Goal: Navigation & Orientation: Find specific page/section

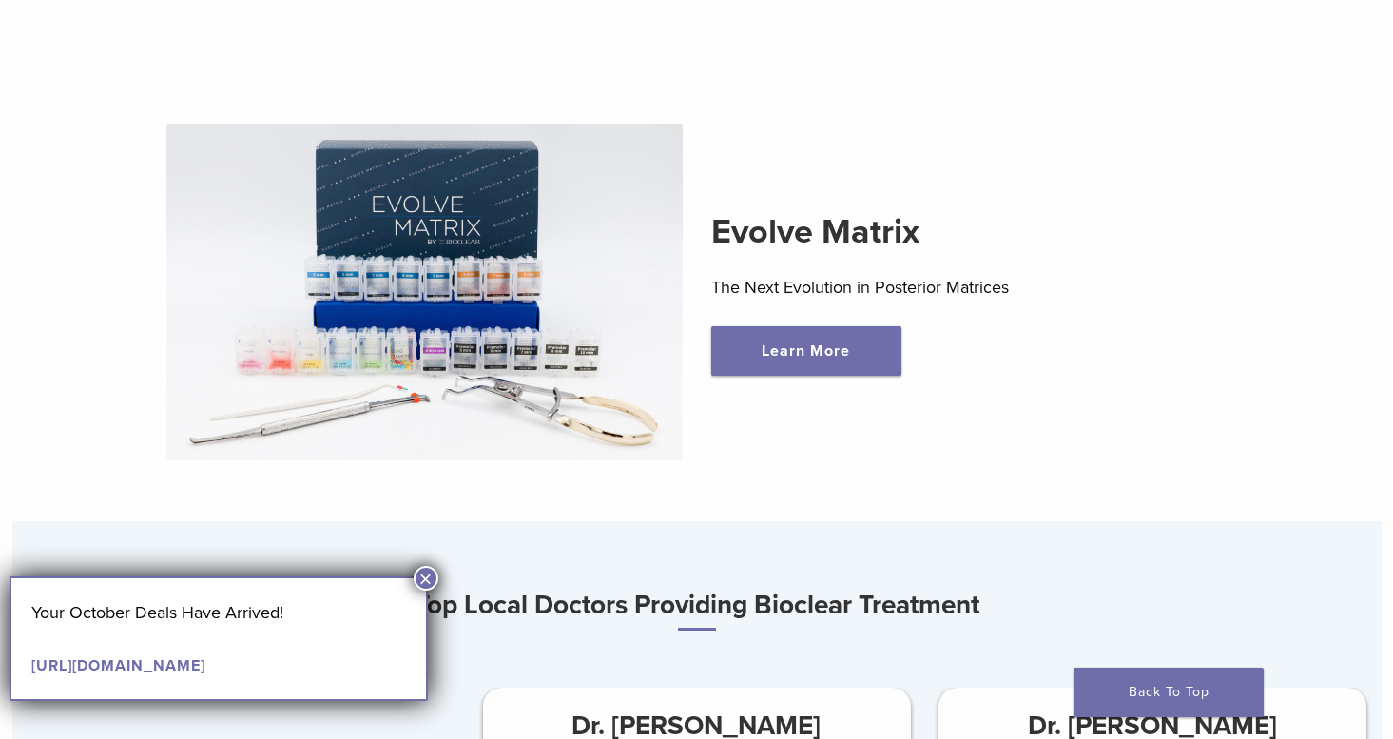
scroll to position [571, 0]
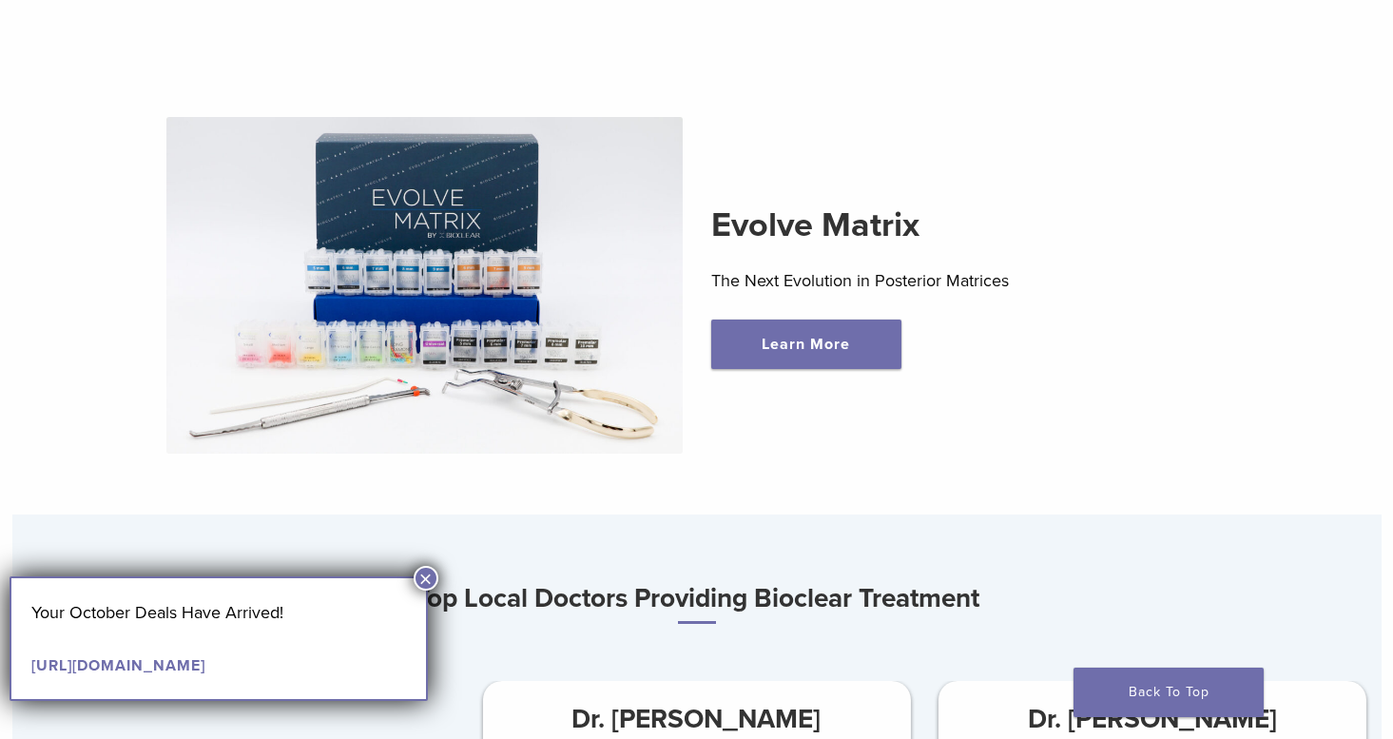
click at [427, 581] on button "×" at bounding box center [426, 578] width 25 height 25
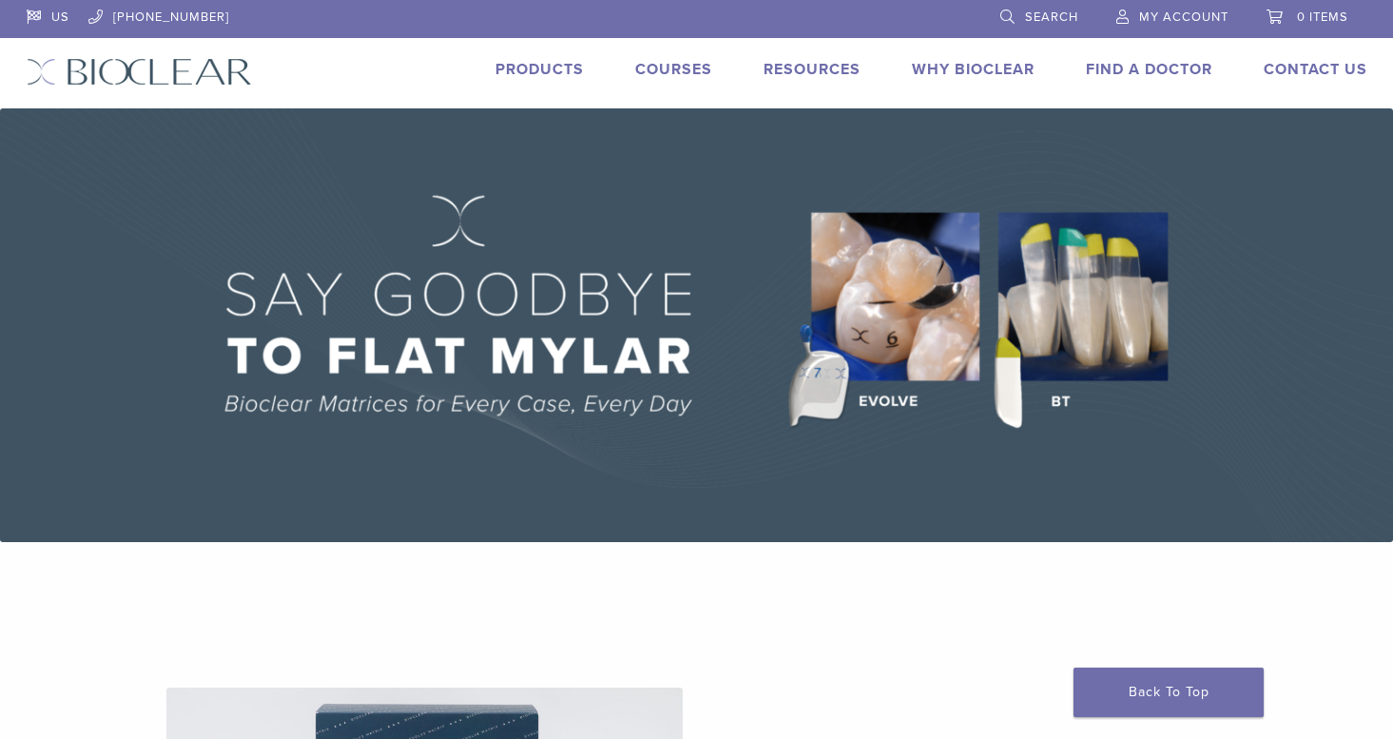
scroll to position [0, 0]
click at [545, 67] on link "Products" at bounding box center [539, 69] width 88 height 19
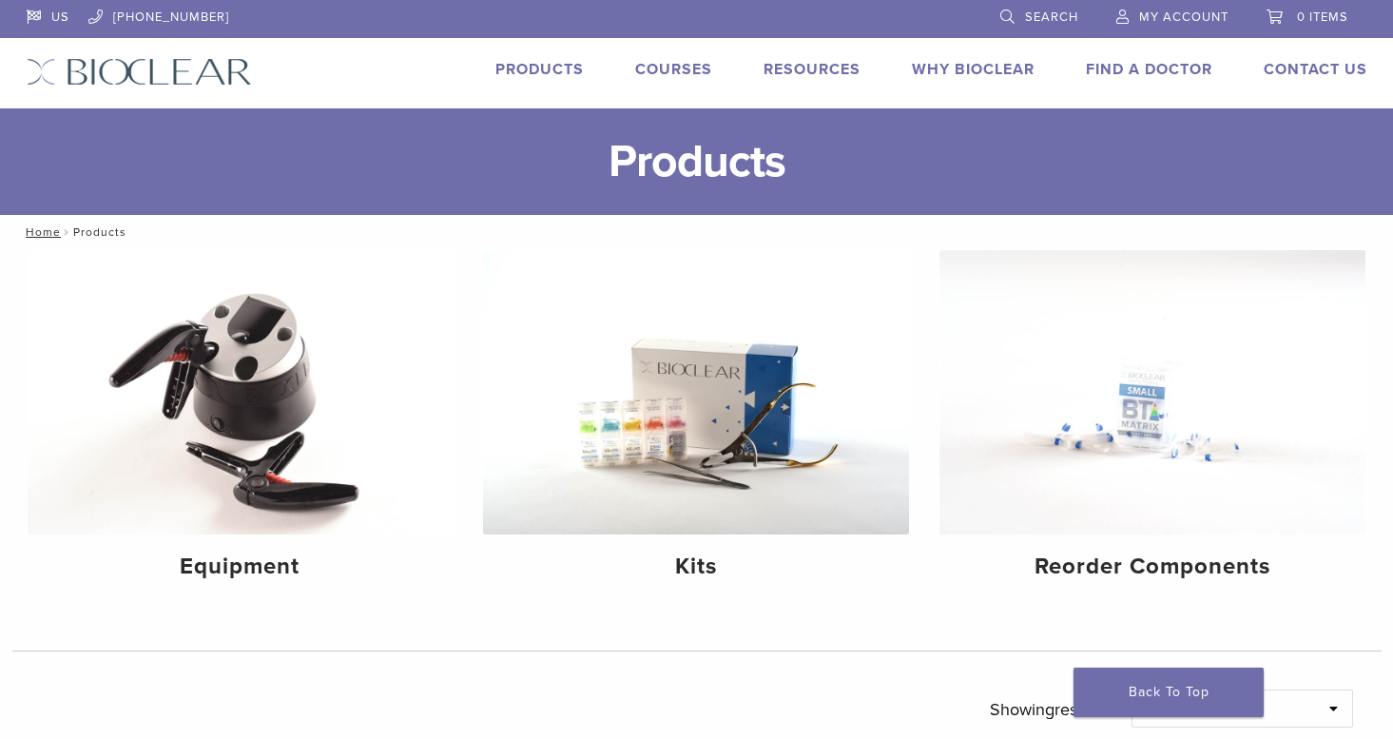
click at [1116, 68] on link "Find A Doctor" at bounding box center [1149, 69] width 126 height 19
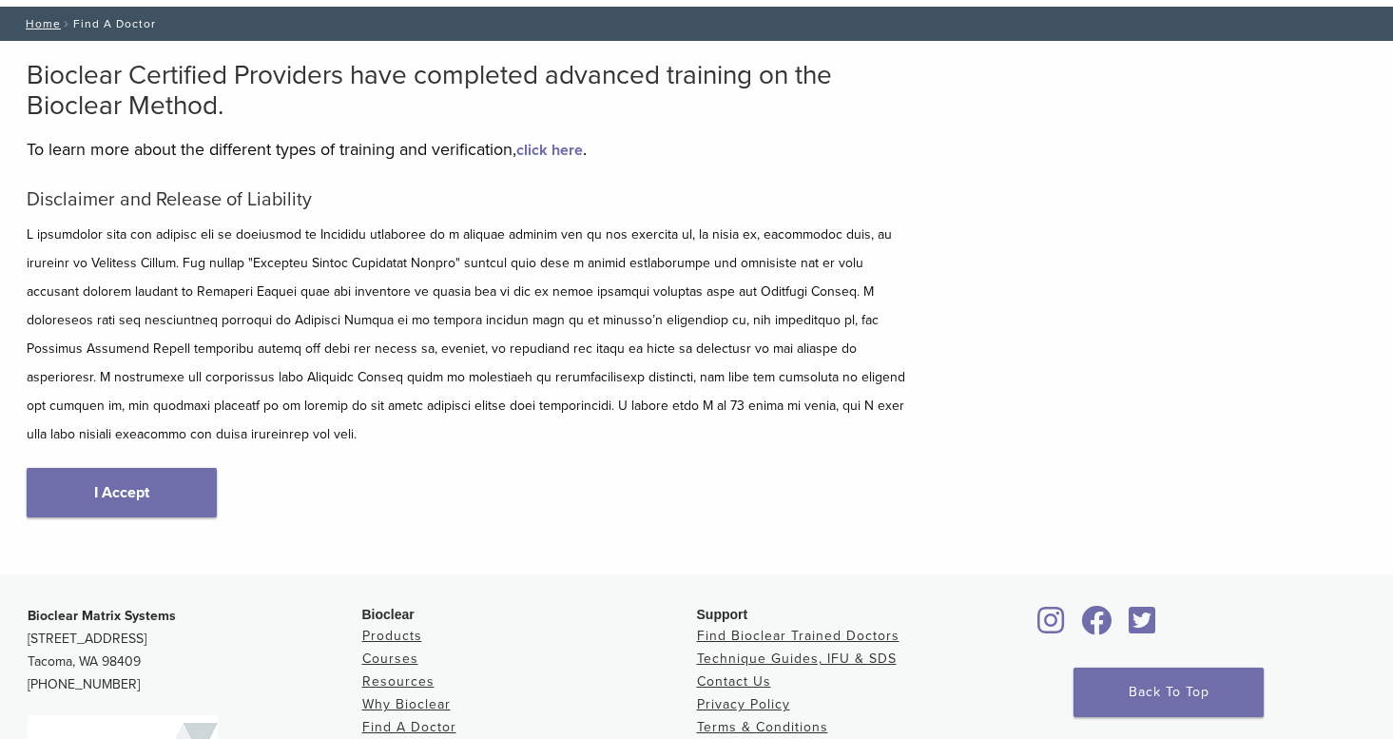
scroll to position [103, 0]
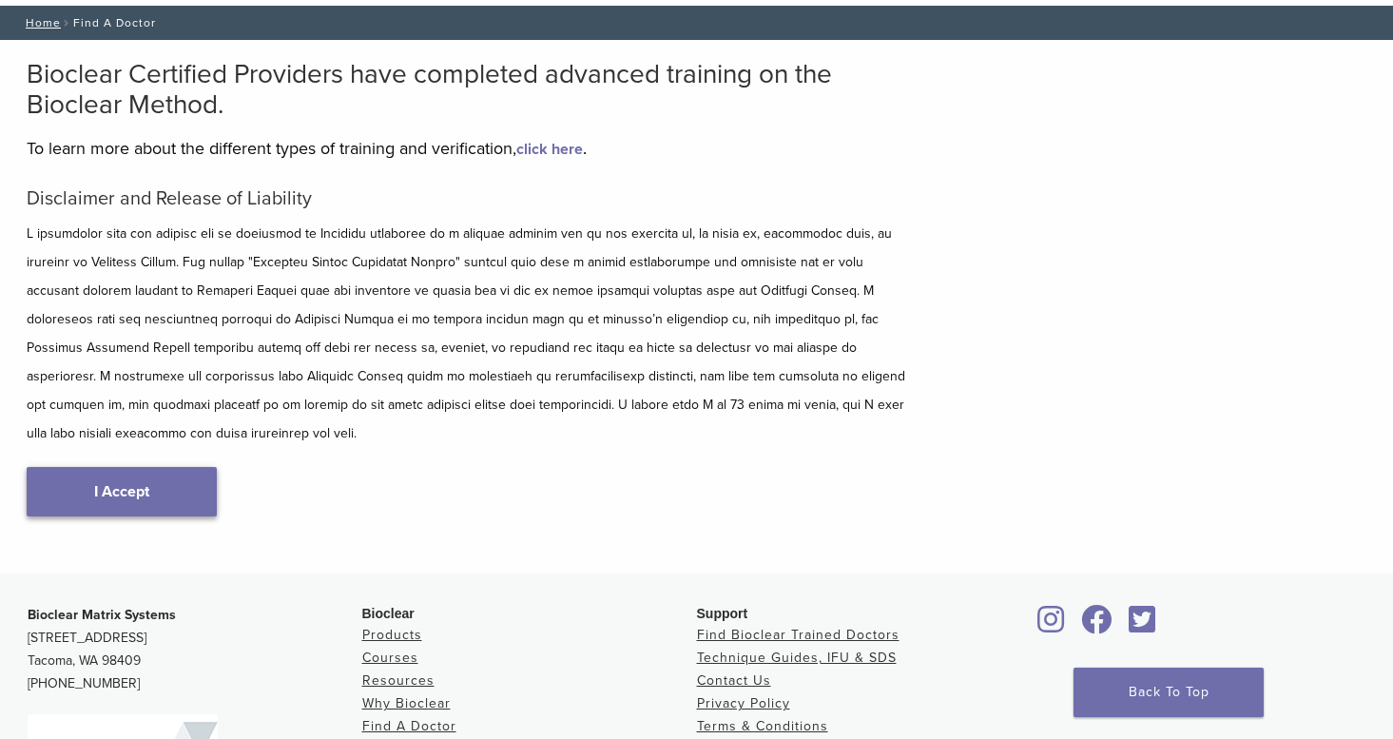
click at [172, 467] on link "I Accept" at bounding box center [122, 491] width 190 height 49
